Goal: Use online tool/utility: Utilize a website feature to perform a specific function

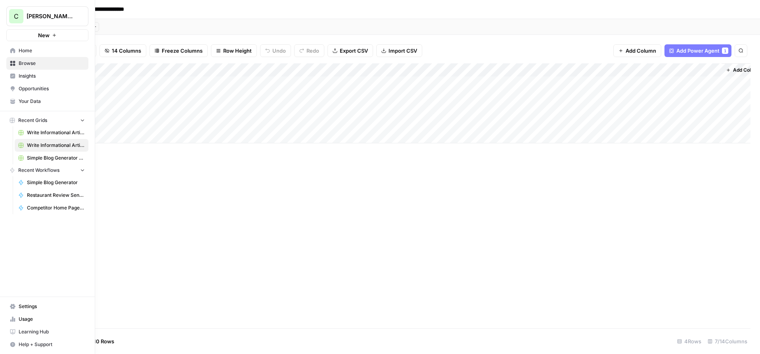
click at [63, 183] on span "Simple Blog Generator" at bounding box center [56, 182] width 58 height 7
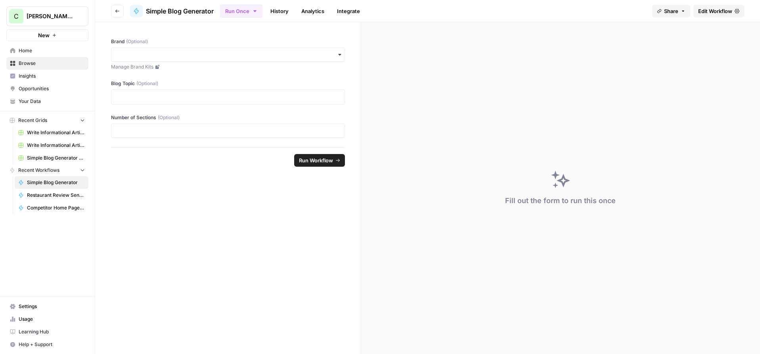
click at [31, 48] on span "Home" at bounding box center [52, 50] width 66 height 7
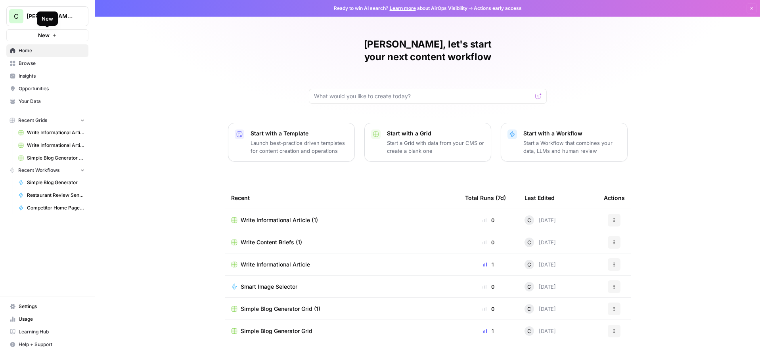
click at [59, 35] on button "New" at bounding box center [47, 35] width 82 height 12
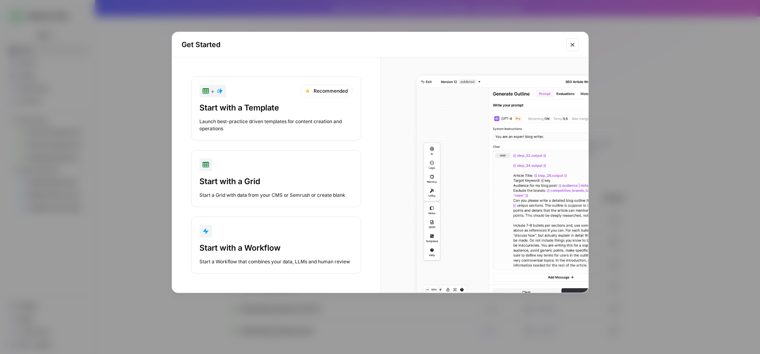
click at [270, 266] on button "Start with a Workflow Start a Workflow that combines your data, LLMs and human …" at bounding box center [276, 245] width 170 height 57
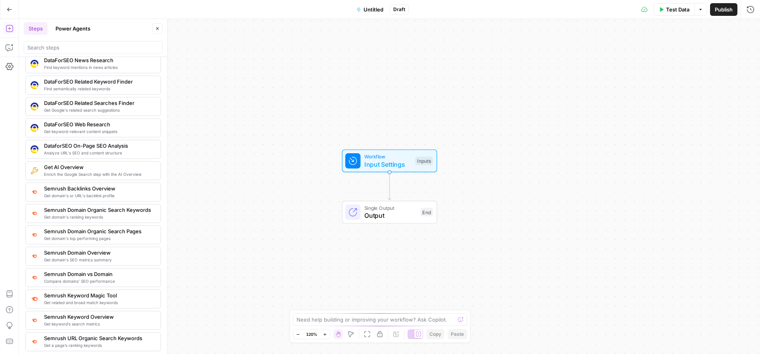
scroll to position [775, 0]
